Goal: Transaction & Acquisition: Register for event/course

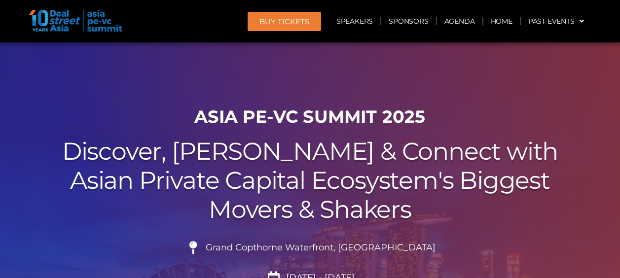
scroll to position [148, 0]
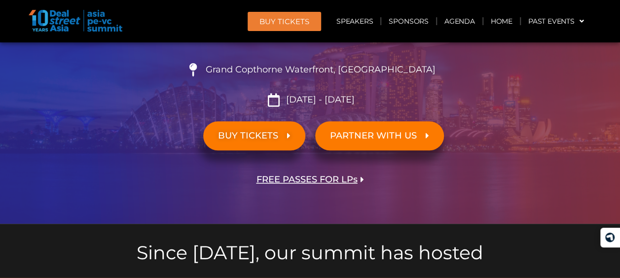
click at [291, 129] on link "BUY TICKETS" at bounding box center [254, 135] width 102 height 29
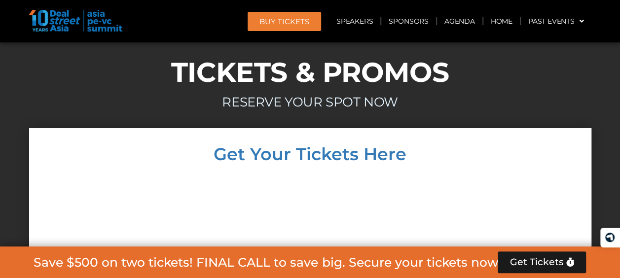
scroll to position [9200, 0]
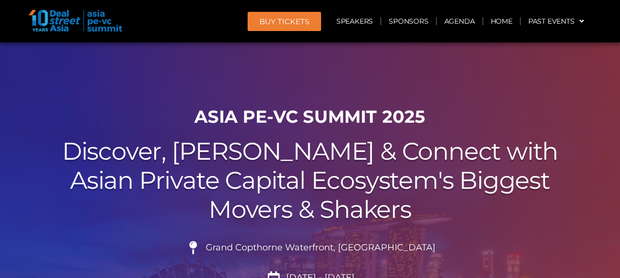
scroll to position [226, 0]
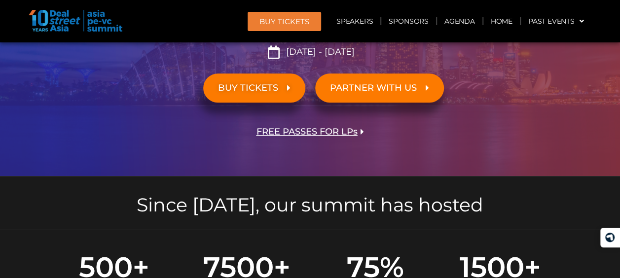
click at [326, 130] on span "FREE PASSES FOR LPs" at bounding box center [306, 131] width 101 height 9
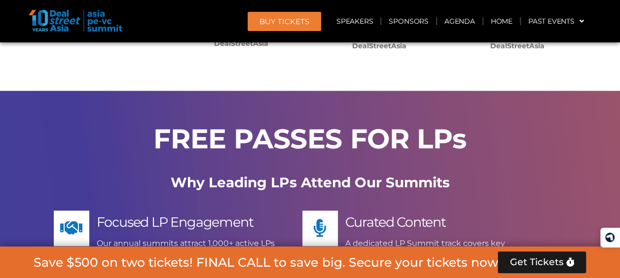
scroll to position [8013, 0]
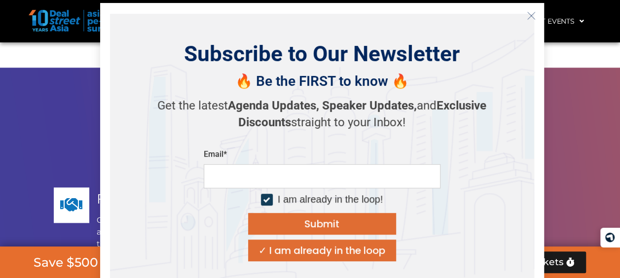
click at [390, 170] on input "email" at bounding box center [322, 176] width 237 height 24
type input "**********"
click at [328, 225] on div "Submit" at bounding box center [321, 224] width 35 height 10
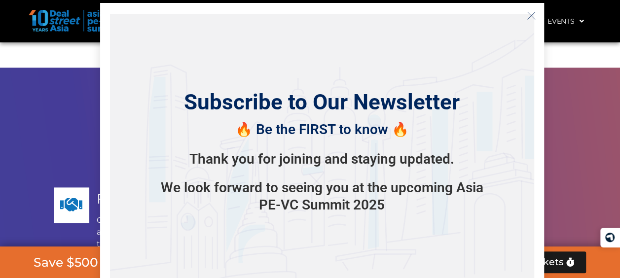
click at [529, 19] on icon "Close" at bounding box center [531, 15] width 9 height 9
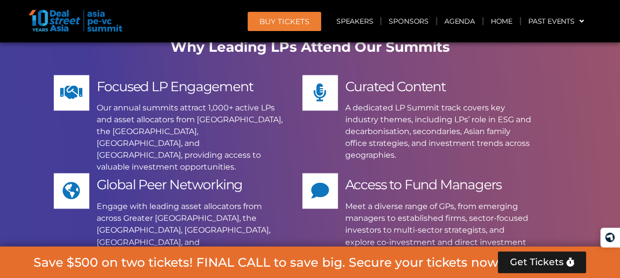
scroll to position [8159, 0]
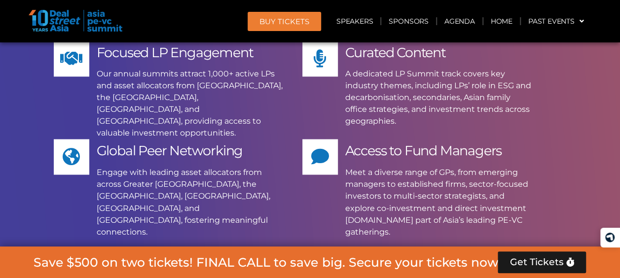
click at [306, 272] on span "Apply Now" at bounding box center [298, 279] width 91 height 14
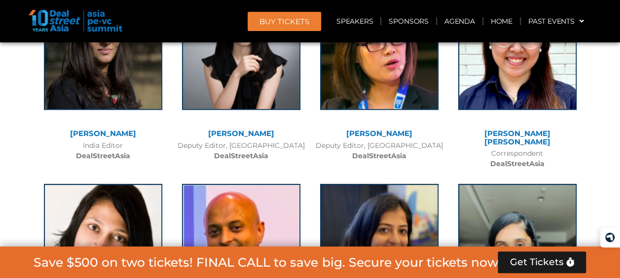
scroll to position [7689, 0]
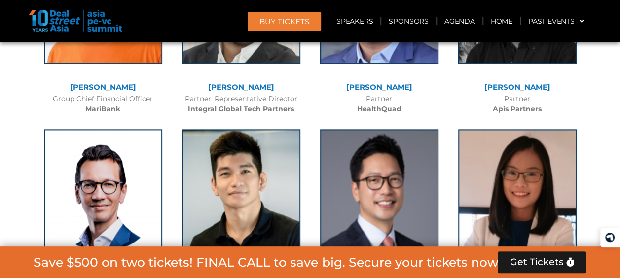
click at [295, 18] on span "BUY Tickets" at bounding box center [284, 21] width 50 height 7
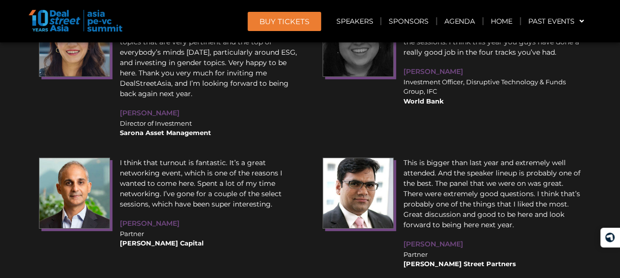
scroll to position [12641, 0]
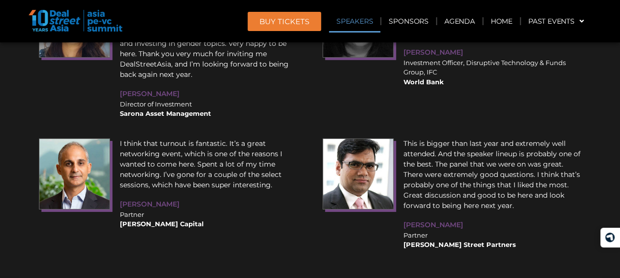
click at [355, 24] on link "Speakers" at bounding box center [354, 21] width 51 height 23
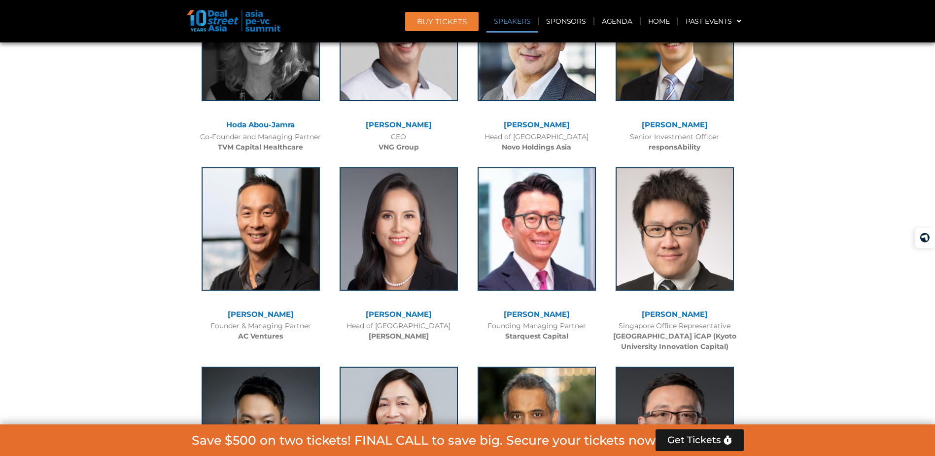
scroll to position [3915, 0]
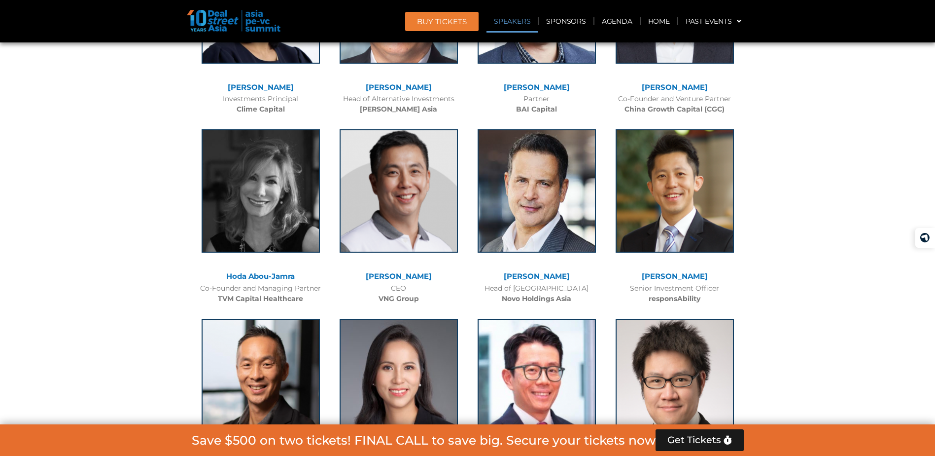
click at [517, 25] on link "Speakers" at bounding box center [512, 21] width 51 height 23
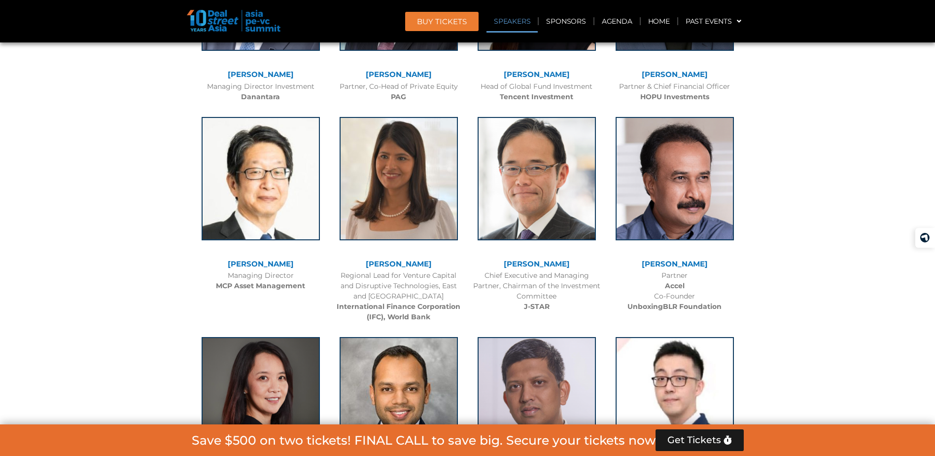
scroll to position [1116, 0]
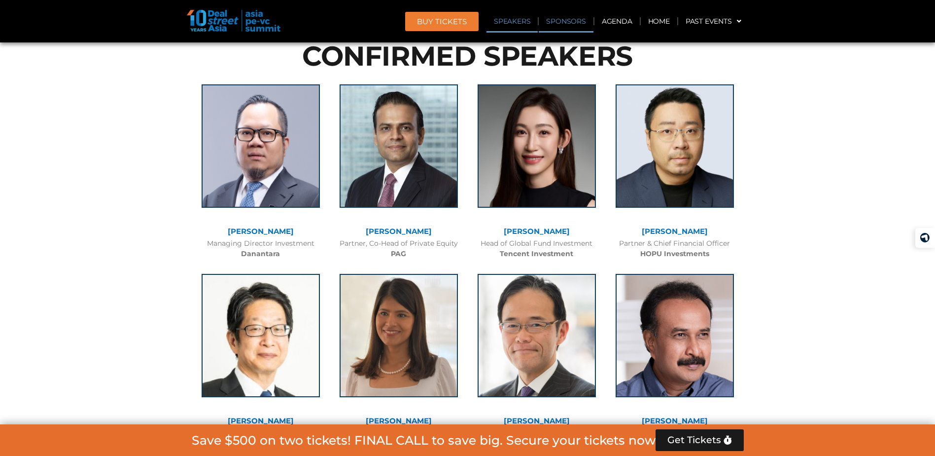
click at [569, 22] on link "Sponsors" at bounding box center [566, 21] width 54 height 23
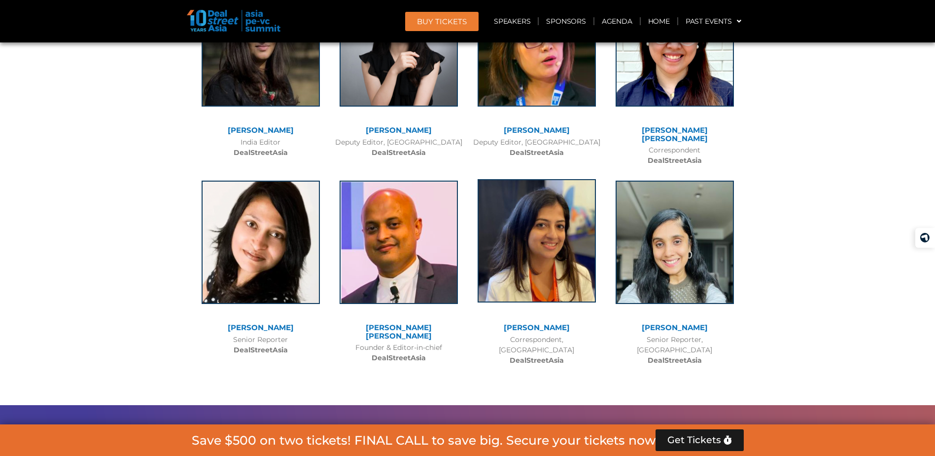
scroll to position [7647, 0]
